Goal: Information Seeking & Learning: Understand process/instructions

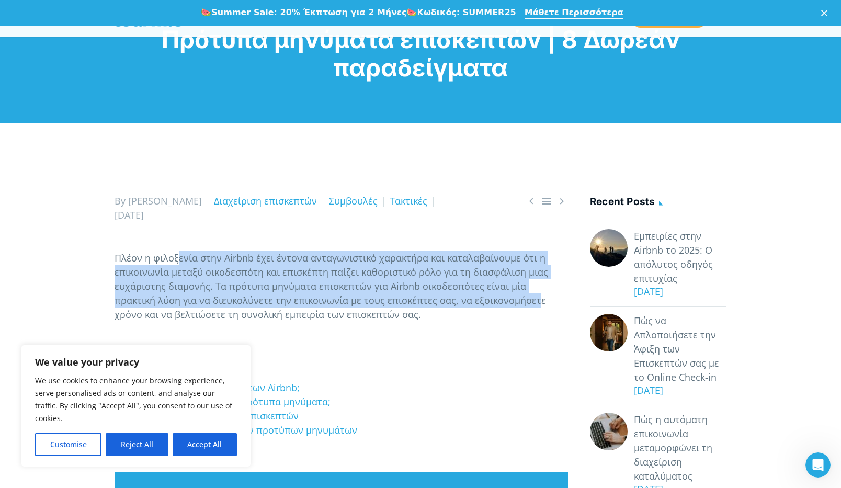
drag, startPoint x: 182, startPoint y: 228, endPoint x: 493, endPoint y: 301, distance: 319.4
click at [493, 301] on span "Πλέον η φιλοξενία στην Airbnb έχει έντονα ανταγωνιστικό χαρακτήρα και καταλαβαί…" at bounding box center [332, 286] width 434 height 69
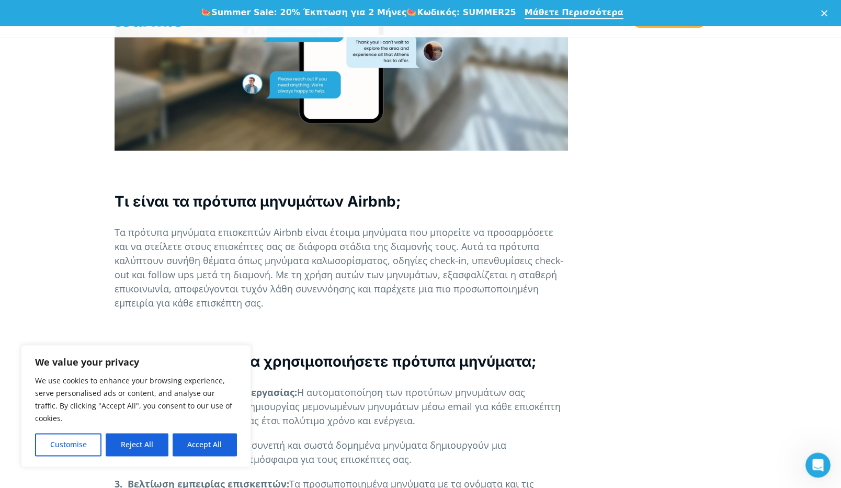
scroll to position [722, 0]
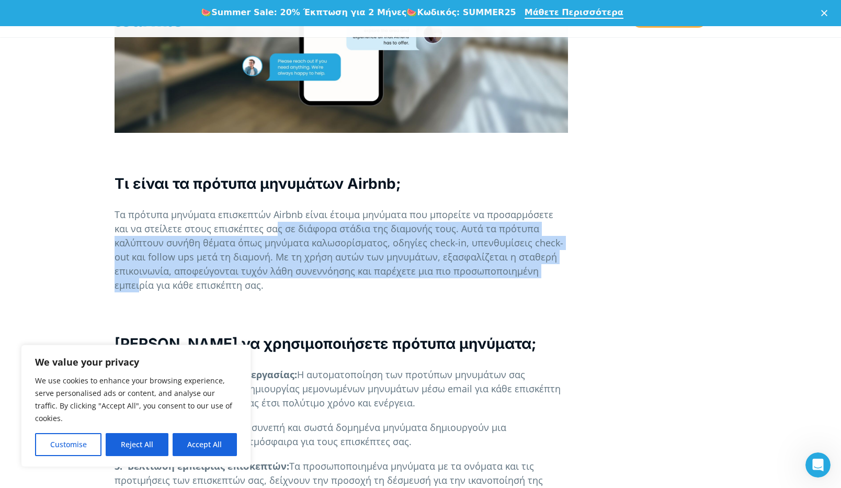
drag, startPoint x: 397, startPoint y: 240, endPoint x: 500, endPoint y: 277, distance: 109.9
click at [500, 277] on span "Τα πρότυπα μηνύματα επισκεπτών Airbnb είναι έτοιμα μηνύματα που μπορείτε να προ…" at bounding box center [339, 249] width 449 height 83
drag, startPoint x: 490, startPoint y: 264, endPoint x: 347, endPoint y: 267, distance: 142.3
click at [490, 265] on p "Τα πρότυπα μηνύματα επισκεπτών Airbnb είναι έτοιμα μηνύματα που μπορείτε να προ…" at bounding box center [342, 250] width 454 height 85
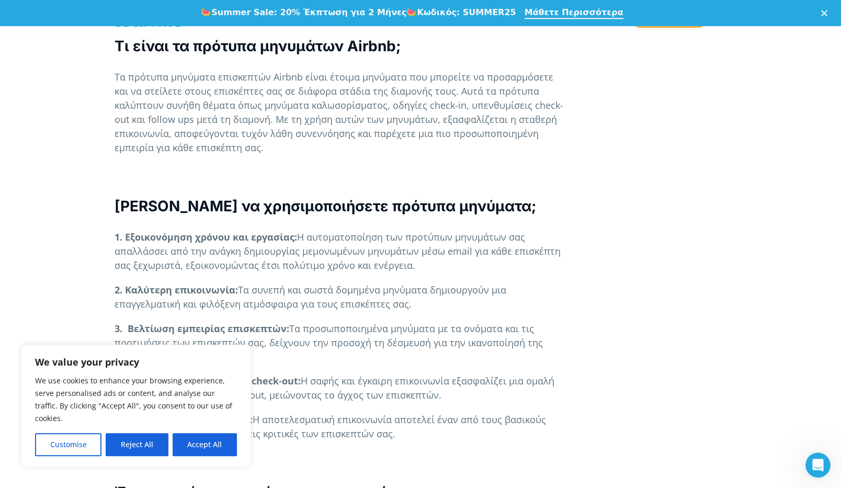
scroll to position [866, 0]
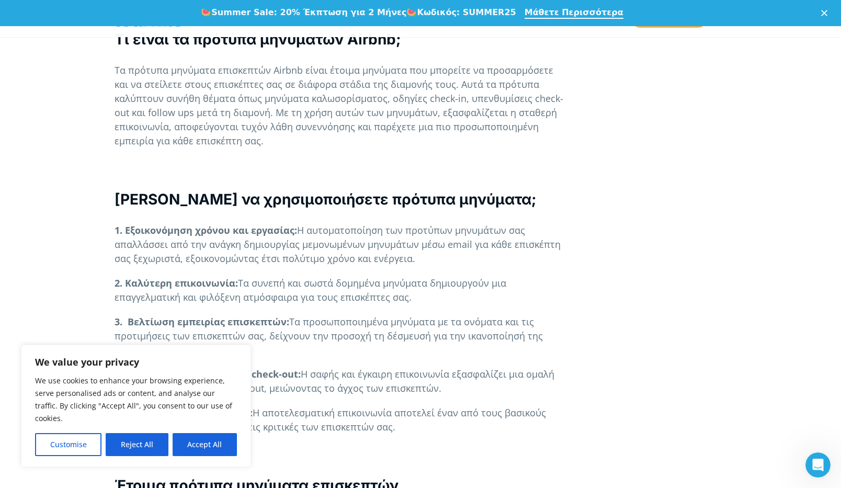
drag, startPoint x: 227, startPoint y: 227, endPoint x: 430, endPoint y: 265, distance: 206.5
click at [432, 262] on p "1. Εξοικονόμηση χρόνου και εργασίας: Η αυτοματοποίηση των προτύπων μηνυμάτων σα…" at bounding box center [342, 244] width 454 height 42
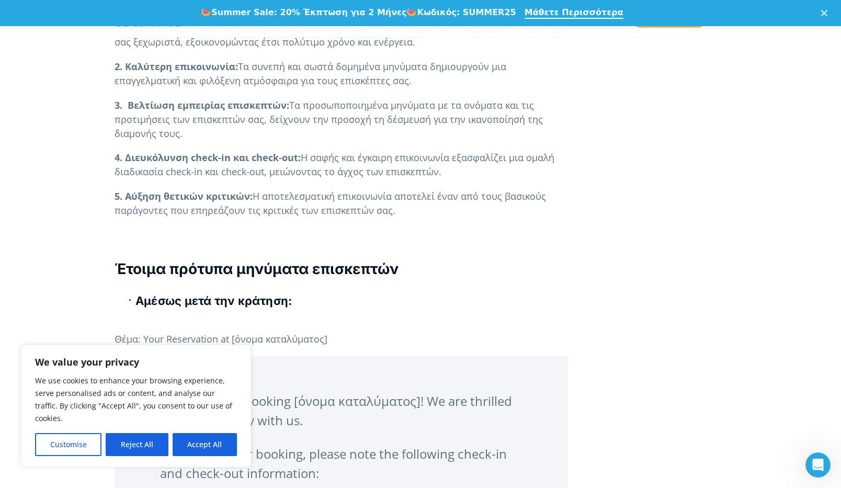
click at [214, 161] on b "4. Διευκόλυνση check-in και check-out:" at bounding box center [208, 157] width 186 height 13
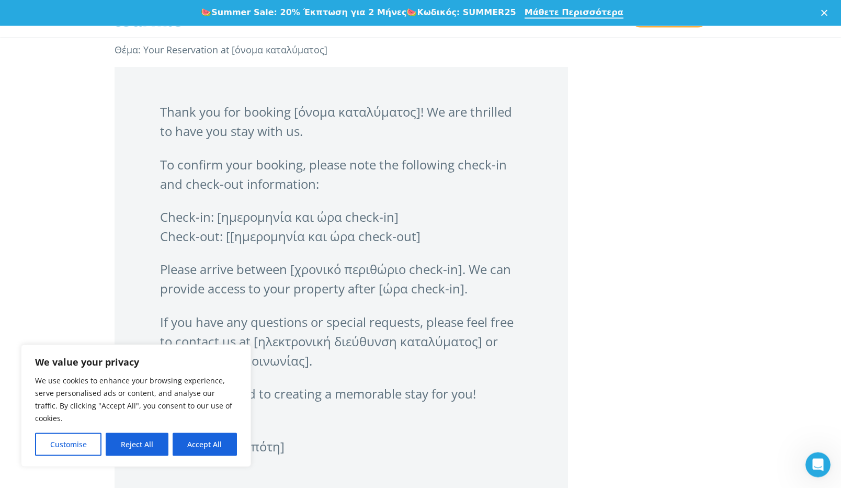
scroll to position [1372, 0]
drag, startPoint x: 219, startPoint y: 114, endPoint x: 523, endPoint y: 141, distance: 305.2
click at [523, 141] on blockquote "Thank you for booking [όνομα καταλύματος]! We are thrilled to have you stay wit…" at bounding box center [342, 295] width 454 height 457
click at [212, 113] on p "Thank you for booking [όνομα καταλύματος]! We are thrilled to have you stay wit…" at bounding box center [341, 122] width 363 height 39
click at [398, 232] on p "Check-in: [ημερομηνία και ώρα check-in] Check-out: [[ημερομηνία και ώρα check-o…" at bounding box center [341, 227] width 363 height 39
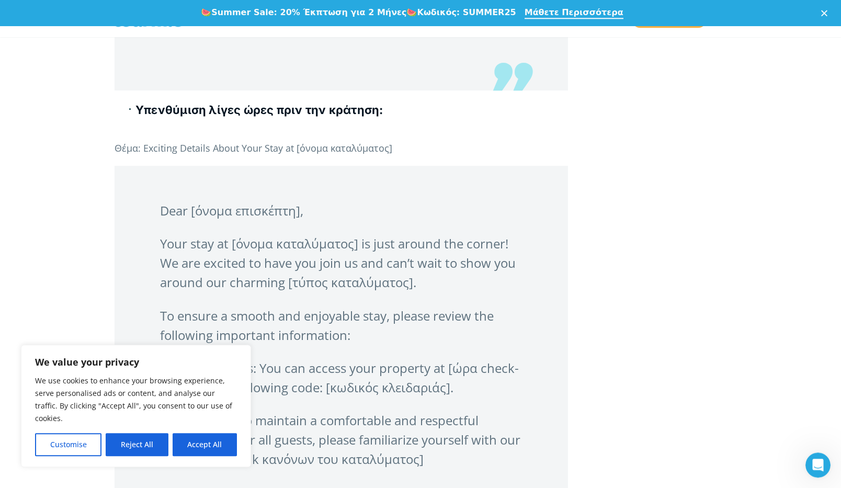
scroll to position [1805, 0]
